Goal: Task Accomplishment & Management: Use online tool/utility

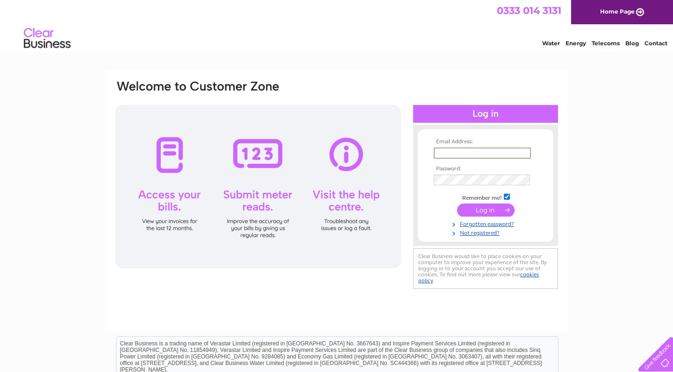
type input "[EMAIL_ADDRESS][DOMAIN_NAME]"
click at [485, 209] on input "submit" at bounding box center [485, 210] width 57 height 13
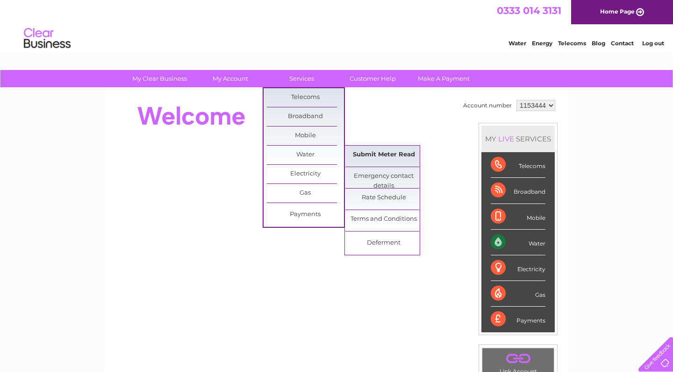
click at [393, 153] on link "Submit Meter Read" at bounding box center [383, 155] width 77 height 19
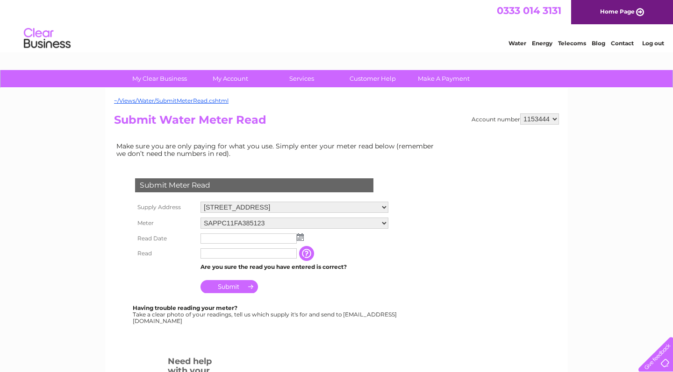
click at [302, 236] on img at bounding box center [300, 237] width 7 height 7
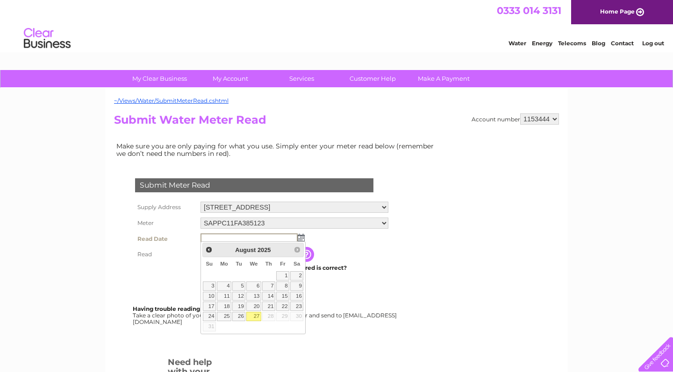
click at [252, 316] on link "27" at bounding box center [253, 316] width 15 height 9
type input "2025/08/27"
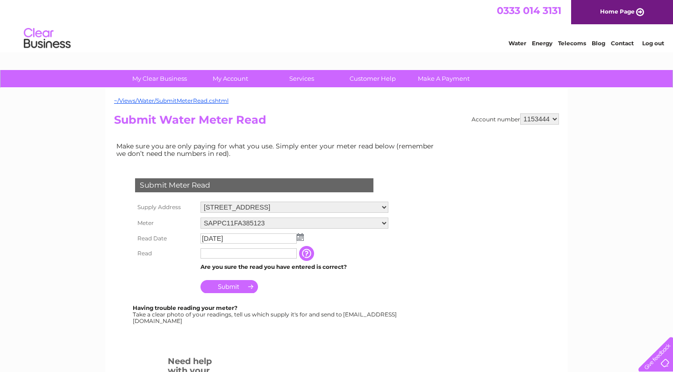
click at [243, 253] on input "text" at bounding box center [248, 254] width 96 height 10
type input "01792"
click at [247, 288] on input "Submit" at bounding box center [228, 287] width 57 height 13
